Goal: Task Accomplishment & Management: Manage account settings

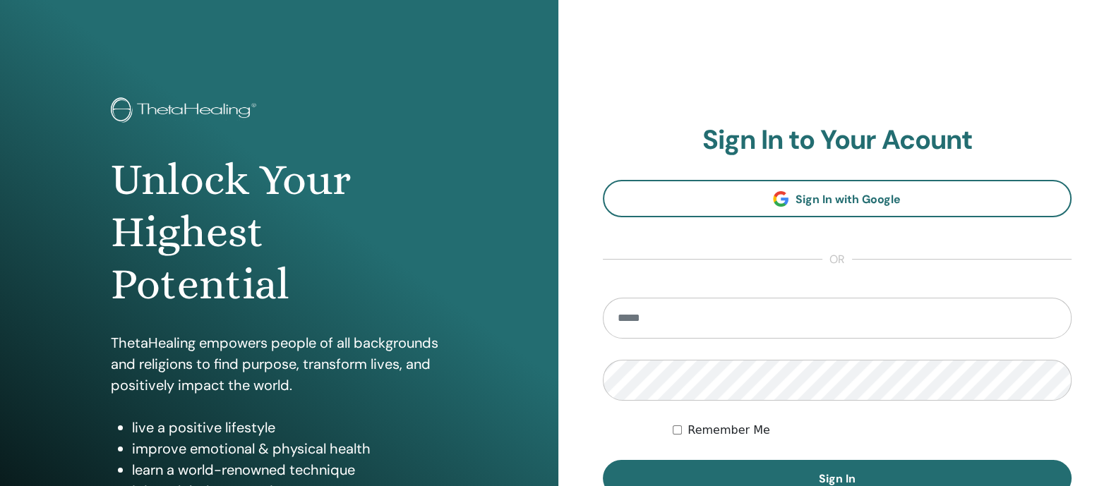
click at [714, 304] on input "email" at bounding box center [837, 318] width 469 height 41
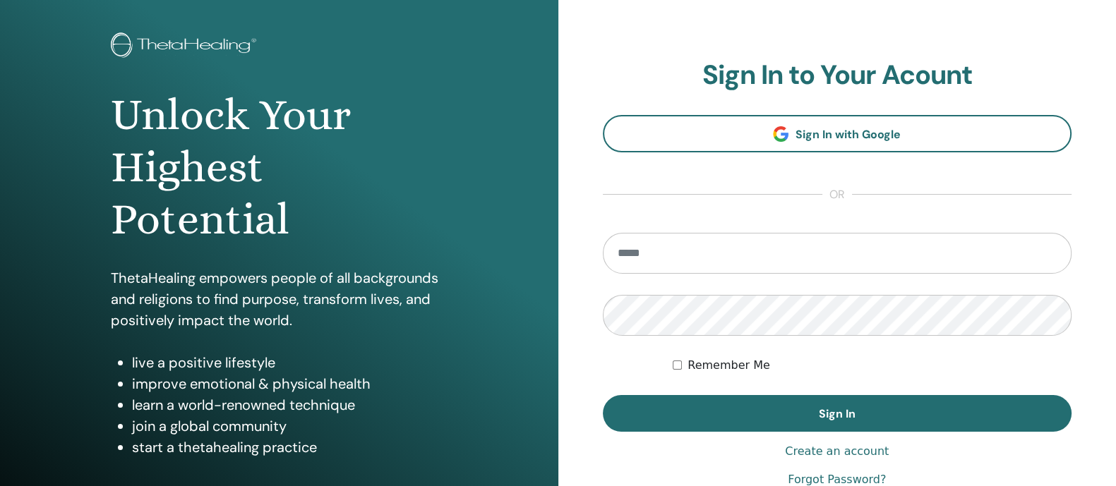
scroll to position [70, 0]
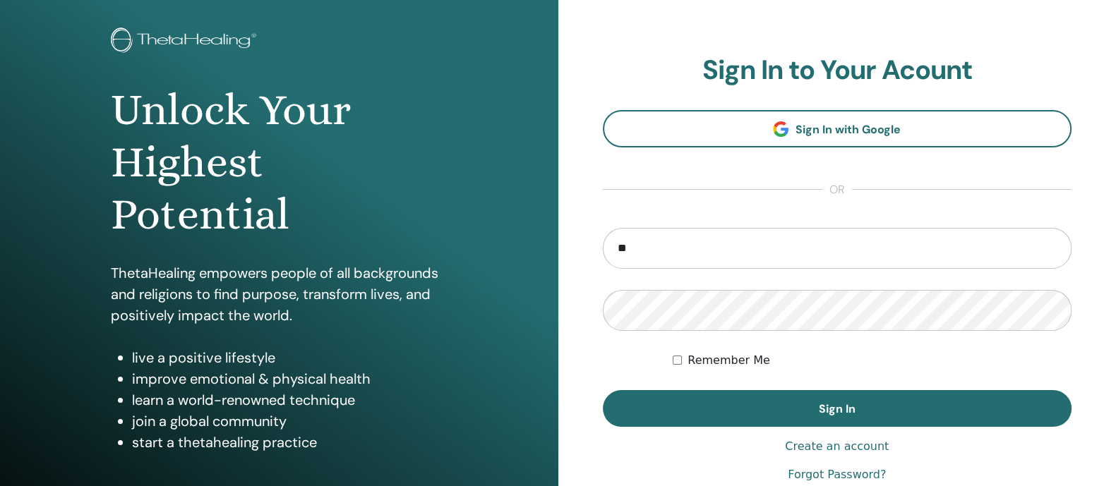
type input "**********"
click at [603, 390] on button "Sign In" at bounding box center [837, 408] width 469 height 37
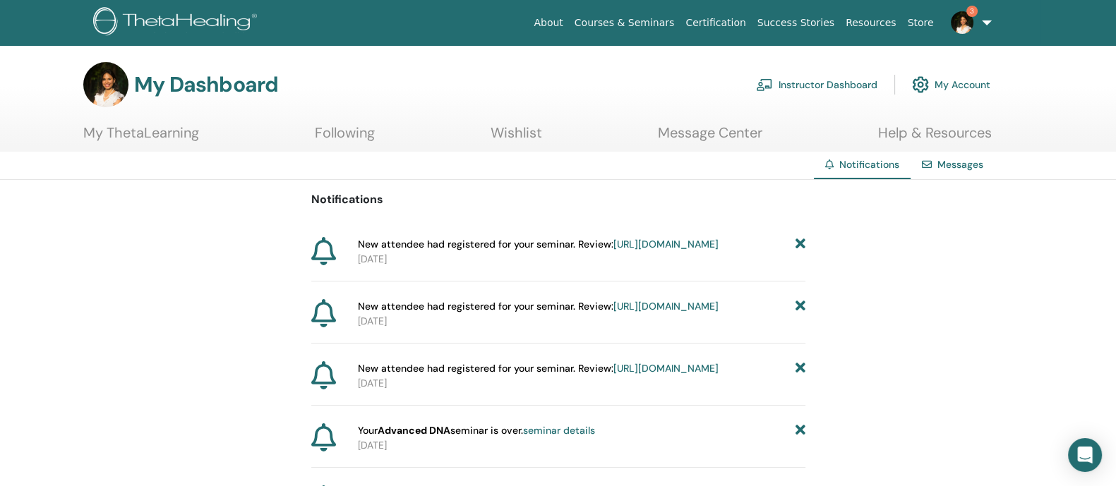
scroll to position [25, 0]
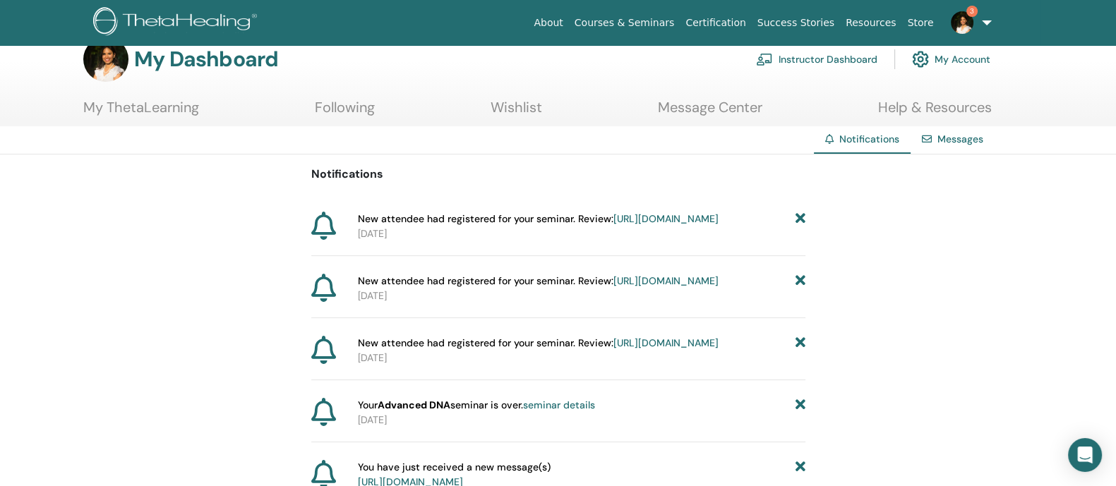
click at [662, 225] on link "https://member.thetahealing.com/instructor/seminar/374228/attendees" at bounding box center [665, 218] width 105 height 13
